Goal: Task Accomplishment & Management: Manage account settings

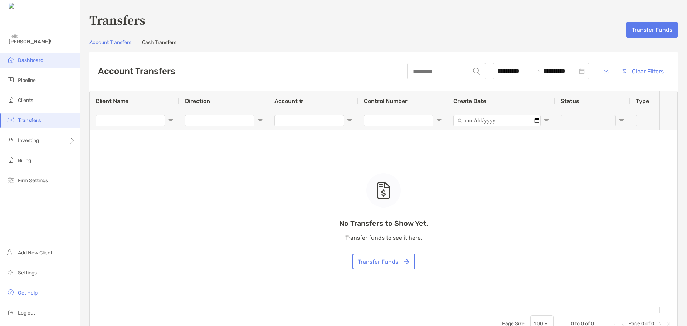
click at [29, 61] on span "Dashboard" at bounding box center [30, 60] width 25 height 6
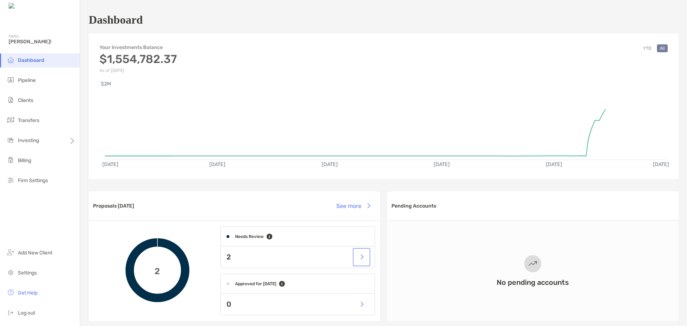
click at [359, 259] on button "button" at bounding box center [361, 256] width 15 height 15
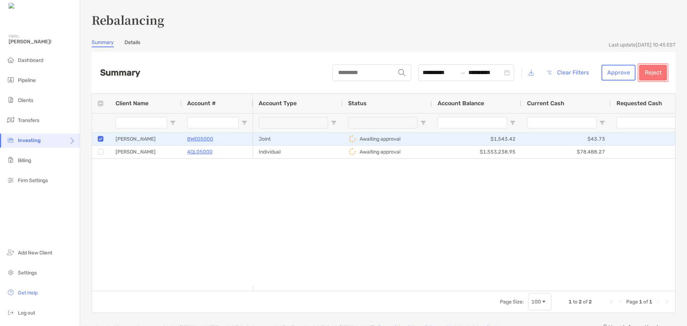
click at [652, 71] on button "Reject" at bounding box center [653, 73] width 28 height 16
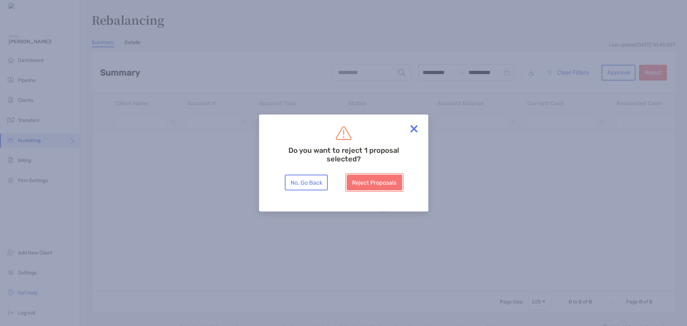
click at [352, 179] on button "Reject Proposals" at bounding box center [374, 183] width 55 height 16
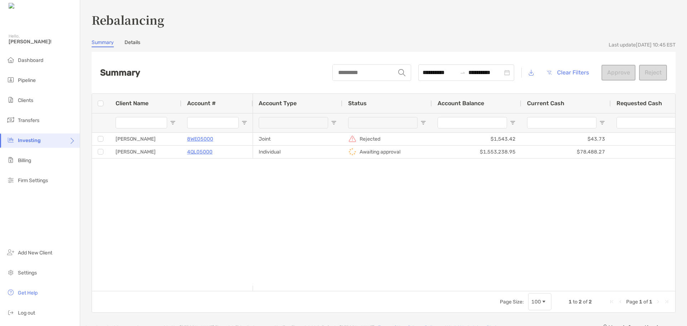
type input "**********"
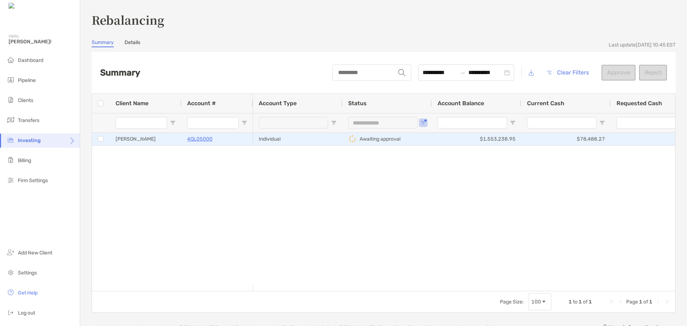
click at [194, 138] on p "4QL05000" at bounding box center [199, 139] width 25 height 9
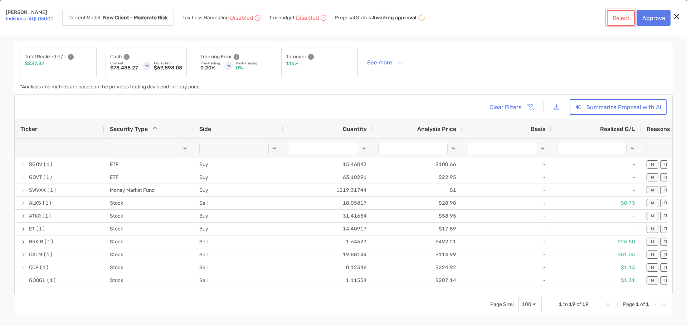
click at [628, 23] on button "Reject" at bounding box center [621, 18] width 28 height 16
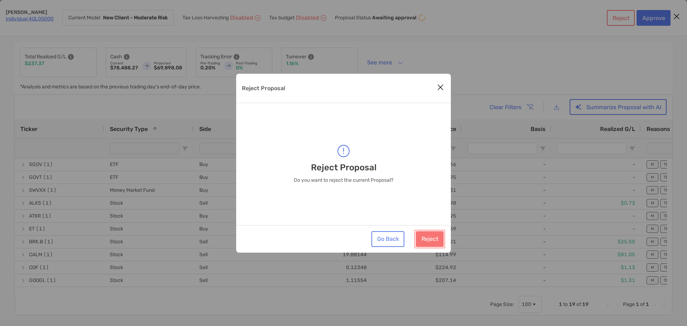
click at [429, 242] on button "Reject" at bounding box center [430, 239] width 28 height 16
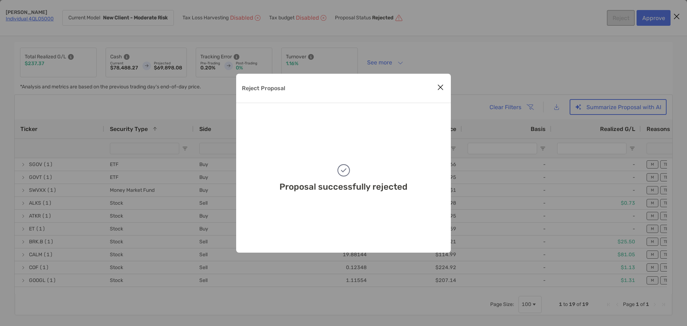
click at [442, 88] on icon "Close modal" at bounding box center [440, 87] width 6 height 9
